Goal: Task Accomplishment & Management: Manage account settings

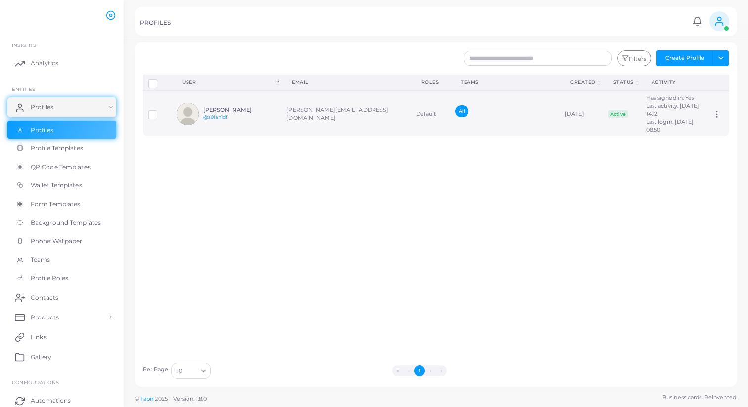
click at [721, 119] on icon at bounding box center [716, 114] width 9 height 9
click at [694, 199] on div "Disconnect Profiles Delete Profile Show Selections Download QRs User (Click to …" at bounding box center [435, 216] width 597 height 283
click at [89, 171] on link "QR Code Templates" at bounding box center [61, 167] width 109 height 19
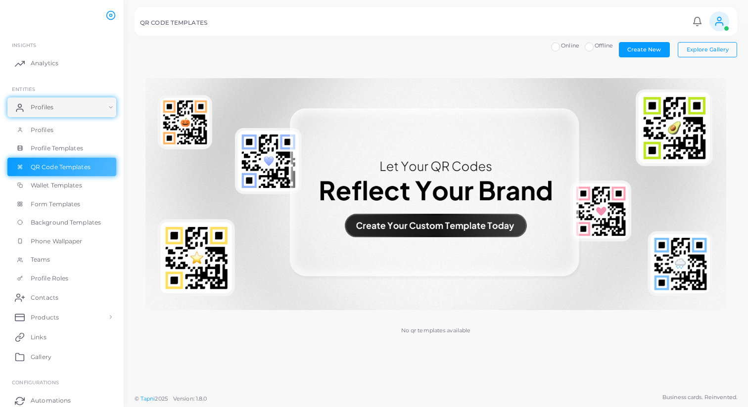
click at [550, 326] on div "No qr templates available" at bounding box center [436, 209] width 602 height 284
click at [47, 130] on span "Profiles" at bounding box center [44, 130] width 23 height 9
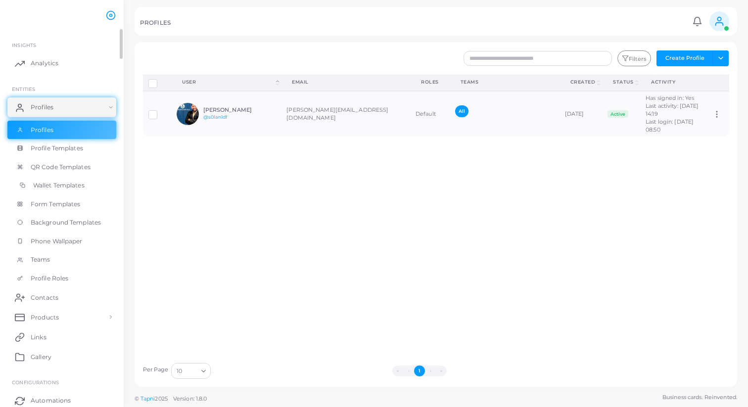
click at [70, 182] on span "Wallet Templates" at bounding box center [58, 185] width 51 height 9
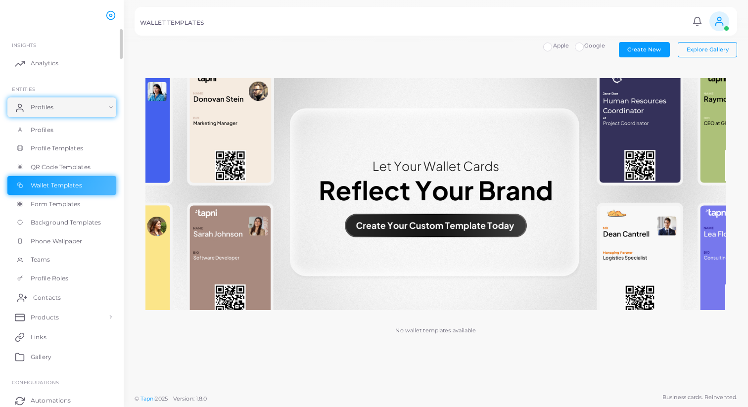
click at [52, 298] on span "Contacts" at bounding box center [47, 297] width 28 height 9
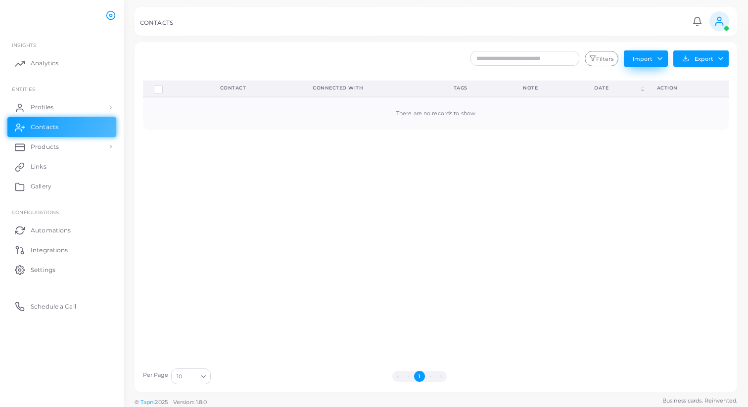
click at [653, 57] on button "Import" at bounding box center [646, 58] width 44 height 16
